Goal: Task Accomplishment & Management: Complete application form

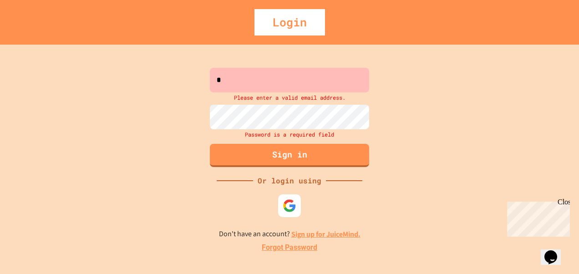
drag, startPoint x: 250, startPoint y: 5, endPoint x: 407, endPoint y: 100, distance: 183.3
click at [407, 100] on div "* Please enter a valid email address. Password is a required field Sign in Or l…" at bounding box center [289, 159] width 579 height 229
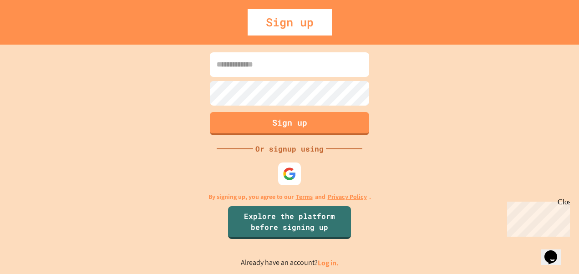
click at [264, 69] on input at bounding box center [289, 64] width 159 height 25
click at [325, 264] on link "Log in." at bounding box center [328, 263] width 21 height 10
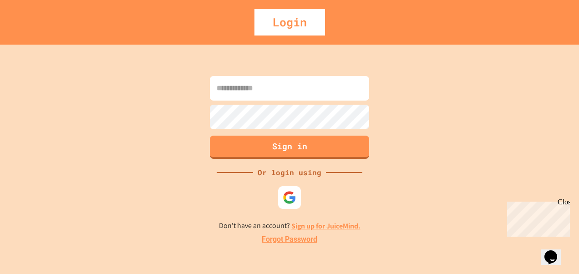
click at [306, 92] on input at bounding box center [289, 88] width 159 height 25
drag, startPoint x: 243, startPoint y: 92, endPoint x: 428, endPoint y: 212, distance: 220.8
click at [428, 212] on div "Sign in Or login using Don't have an account? Sign up for JuiceMind. Forgot Pas…" at bounding box center [289, 159] width 579 height 229
click at [503, 96] on div "Sign in Or login using Don't have an account? Sign up for JuiceMind. Forgot Pas…" at bounding box center [289, 159] width 579 height 229
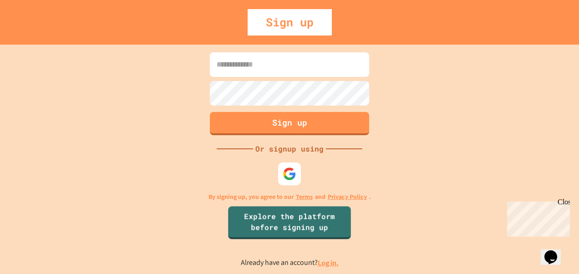
click at [328, 266] on link "Log in." at bounding box center [328, 263] width 21 height 10
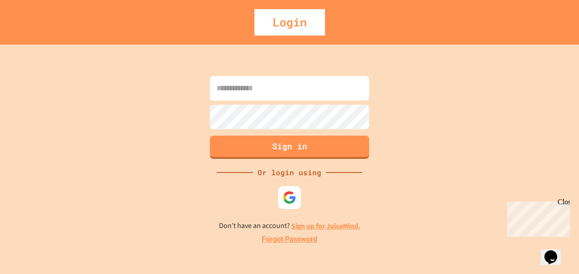
click at [278, 91] on input at bounding box center [289, 88] width 159 height 25
click at [309, 93] on input at bounding box center [289, 88] width 159 height 25
click at [452, 119] on div "Sign in Or login using Don't have an account? Sign up for JuiceMind. Forgot Pas…" at bounding box center [289, 159] width 579 height 229
click at [574, 206] on span "Close" at bounding box center [574, 202] width 0 height 8
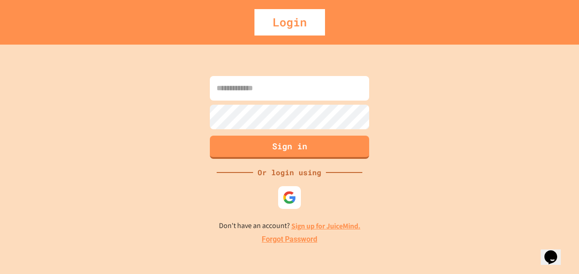
click at [448, 117] on div "Sign in Or login using Don't have an account? Sign up for JuiceMind. Forgot Pas…" at bounding box center [289, 159] width 579 height 229
click at [338, 86] on input at bounding box center [289, 88] width 159 height 25
click at [381, 191] on div "Sign in Or login using Don't have an account? Sign up for JuiceMind. Forgot Pas…" at bounding box center [289, 159] width 579 height 229
click at [394, 106] on div "Sign in Or login using Don't have an account? Sign up for JuiceMind. Forgot Pas…" at bounding box center [289, 159] width 579 height 229
click at [430, 81] on div "Sign in Or login using Don't have an account? Sign up for JuiceMind. Forgot Pas…" at bounding box center [289, 159] width 579 height 229
